Goal: Task Accomplishment & Management: Manage account settings

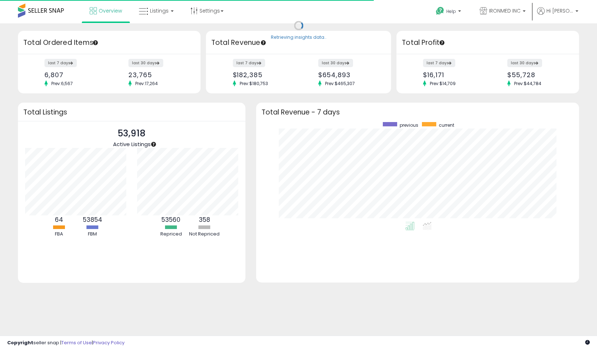
scroll to position [100, 308]
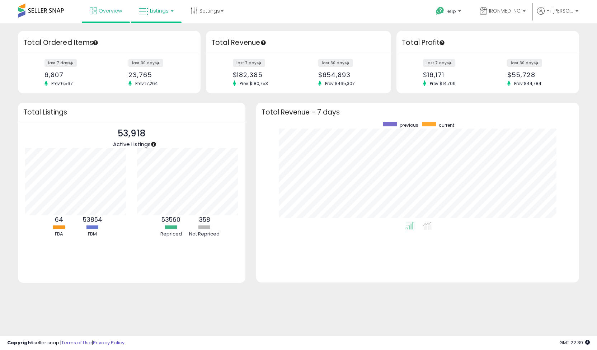
click at [150, 12] on span "Listings" at bounding box center [159, 10] width 19 height 7
click at [151, 35] on icon at bounding box center [161, 35] width 31 height 9
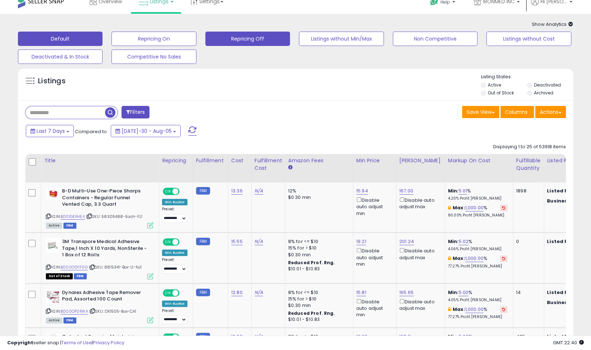
scroll to position [9, 0]
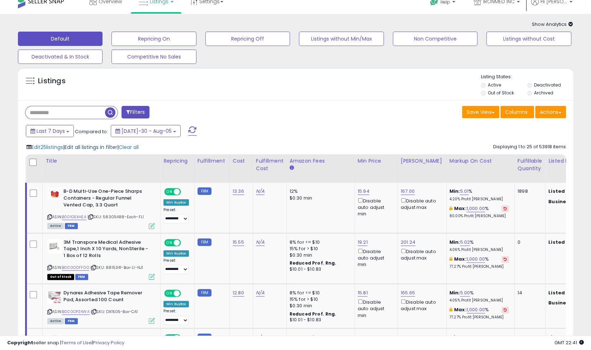
click at [99, 148] on span "Edit all listings in filter" at bounding box center [91, 146] width 53 height 7
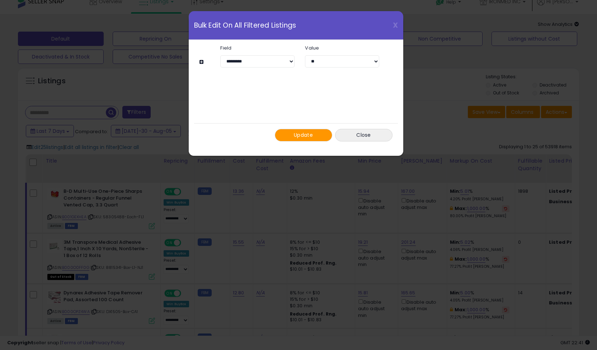
click at [306, 133] on span "Update" at bounding box center [303, 134] width 19 height 7
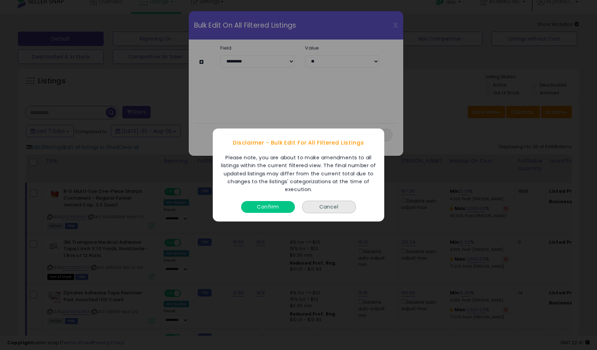
click at [426, 96] on div "Disclaimer - Bulk Edit For All Filtered Listings Please note, you are about to …" at bounding box center [298, 175] width 597 height 350
click at [416, 109] on div "Disclaimer - Bulk Edit For All Filtered Listings Please note, you are about to …" at bounding box center [298, 175] width 597 height 350
click at [334, 206] on button "Cancel" at bounding box center [329, 206] width 54 height 13
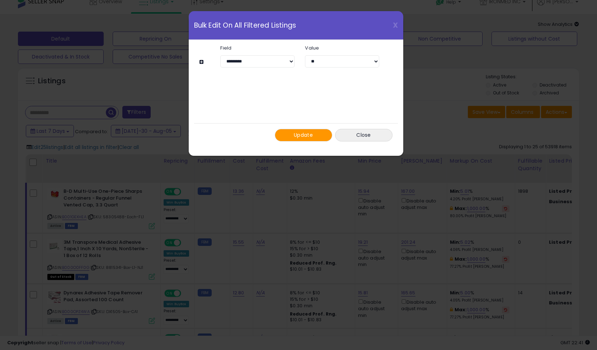
click at [205, 62] on button at bounding box center [202, 61] width 6 height 5
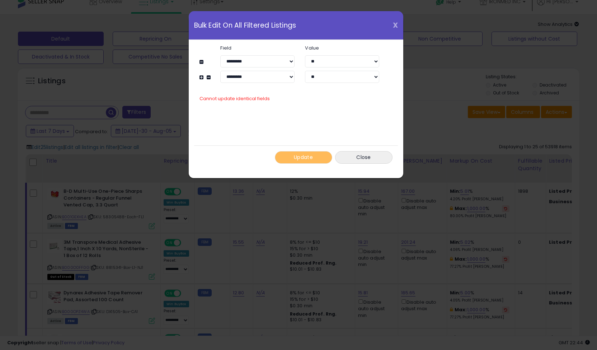
click at [393, 23] on span "X" at bounding box center [395, 25] width 5 height 10
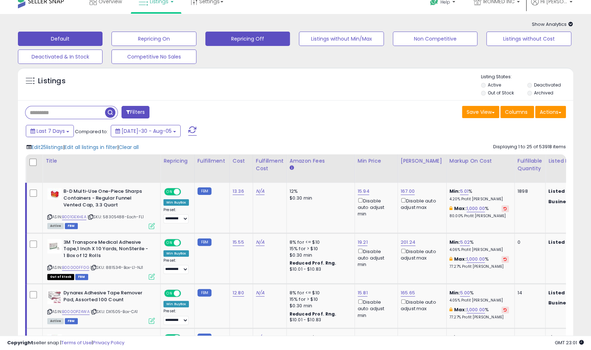
click at [196, 40] on button "Repricing Off" at bounding box center [154, 39] width 85 height 14
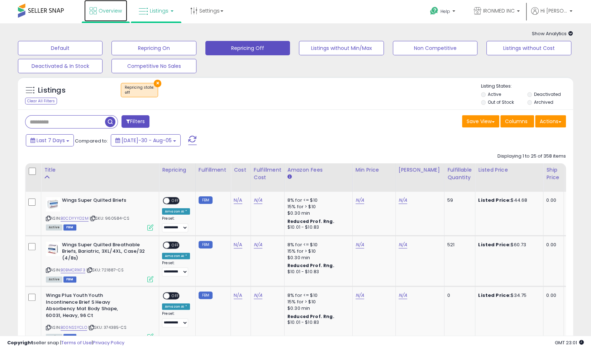
click at [98, 13] on link "Overview" at bounding box center [105, 11] width 43 height 22
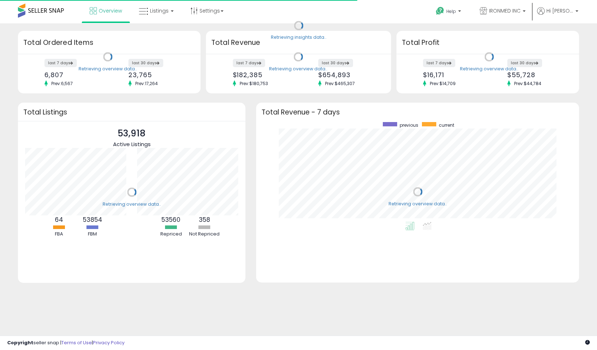
scroll to position [100, 308]
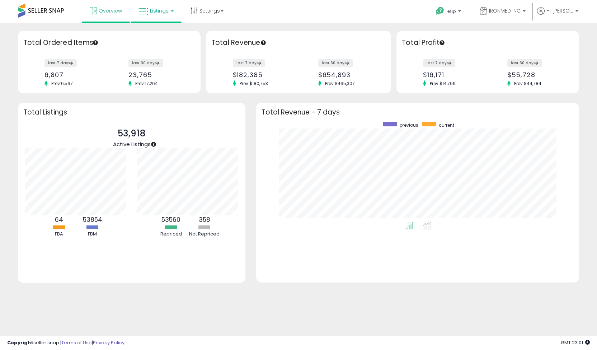
click at [150, 15] on link "Listings" at bounding box center [156, 11] width 46 height 22
click at [152, 35] on icon at bounding box center [161, 35] width 31 height 9
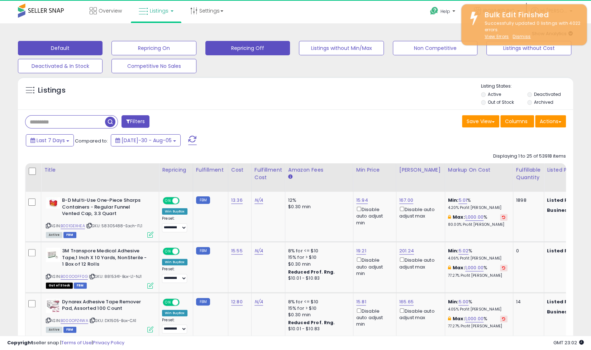
click at [196, 48] on button "Repricing Off" at bounding box center [154, 48] width 85 height 14
